Goal: Navigation & Orientation: Find specific page/section

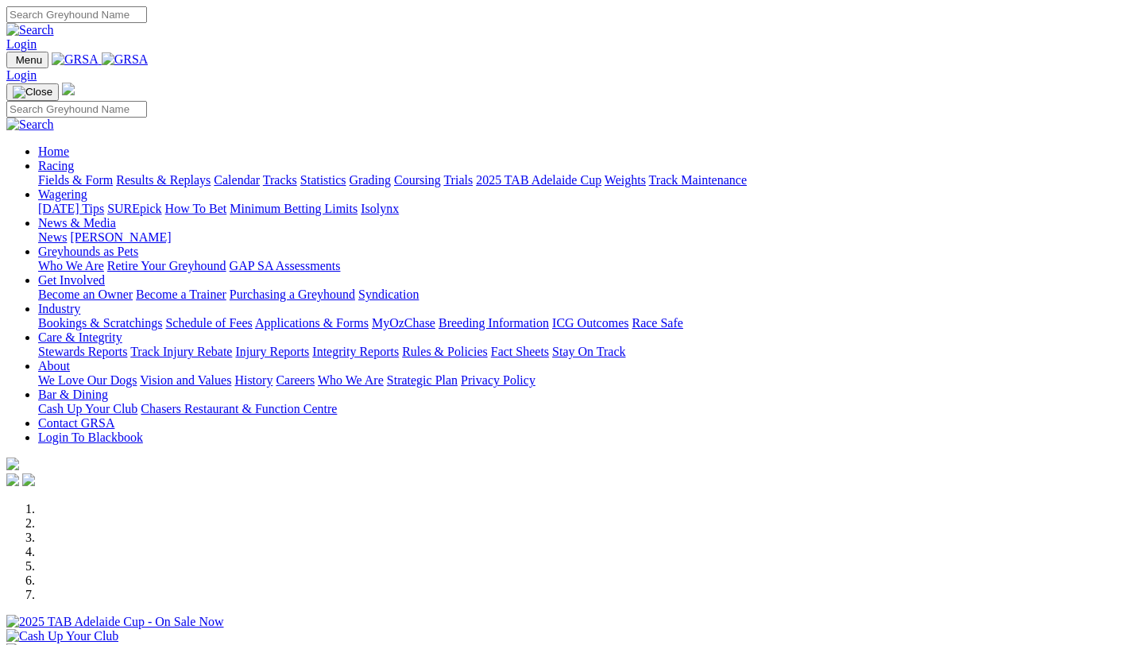
click at [80, 302] on link "Industry" at bounding box center [59, 309] width 42 height 14
click at [70, 359] on link "About" at bounding box center [54, 366] width 32 height 14
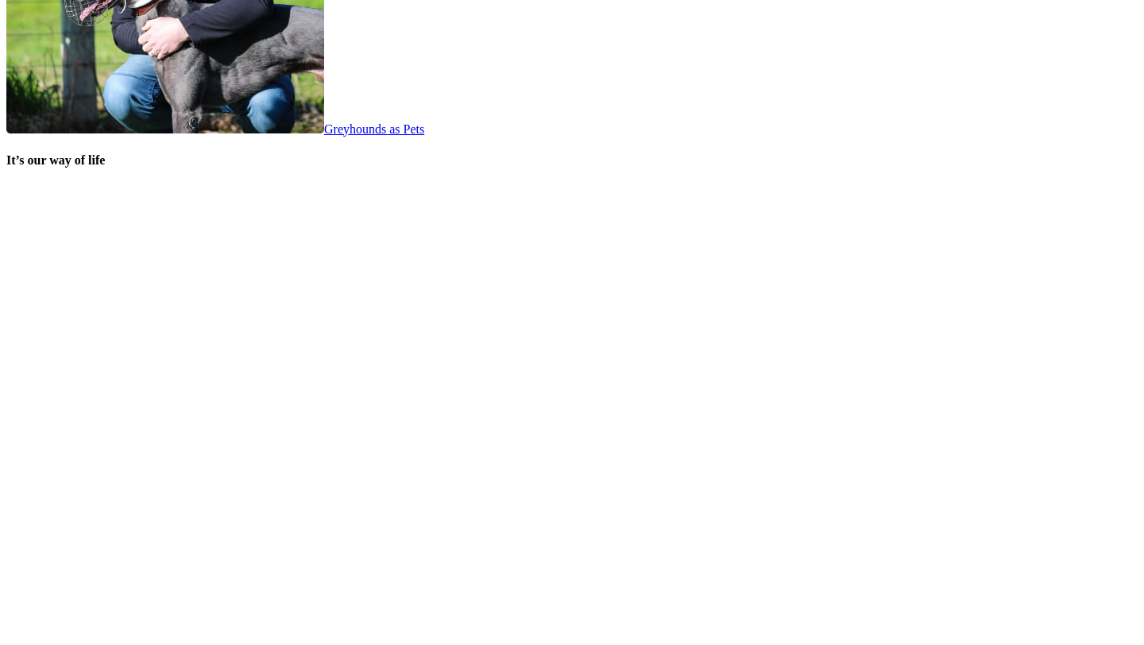
scroll to position [3162, 0]
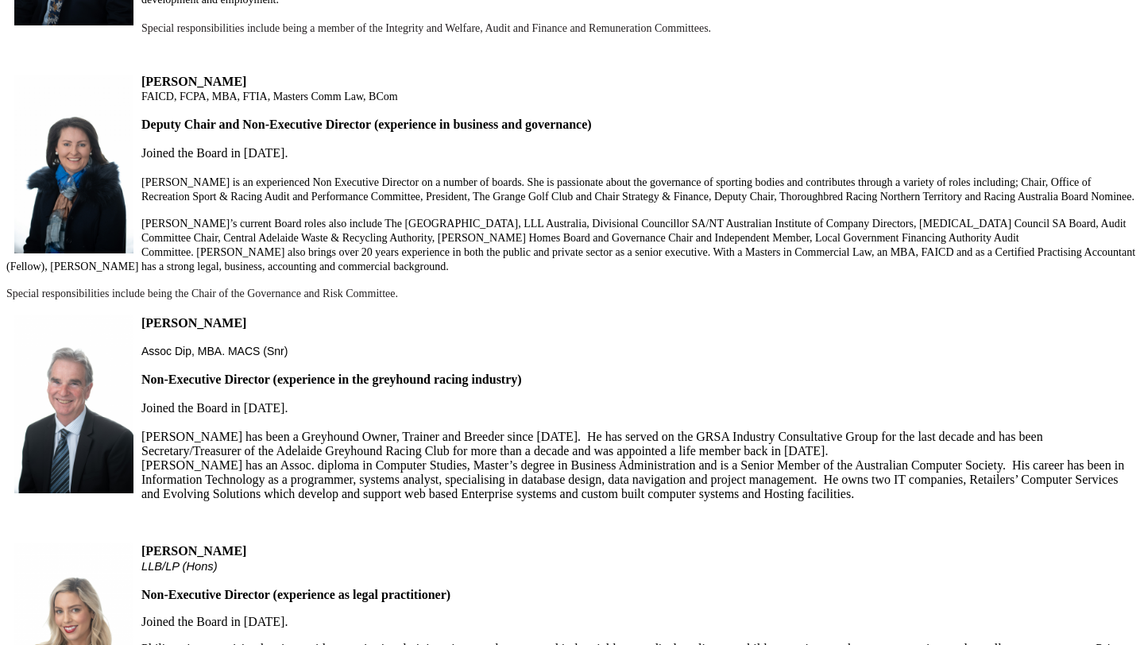
scroll to position [874, 0]
